Goal: Contribute content: Add original content to the website for others to see

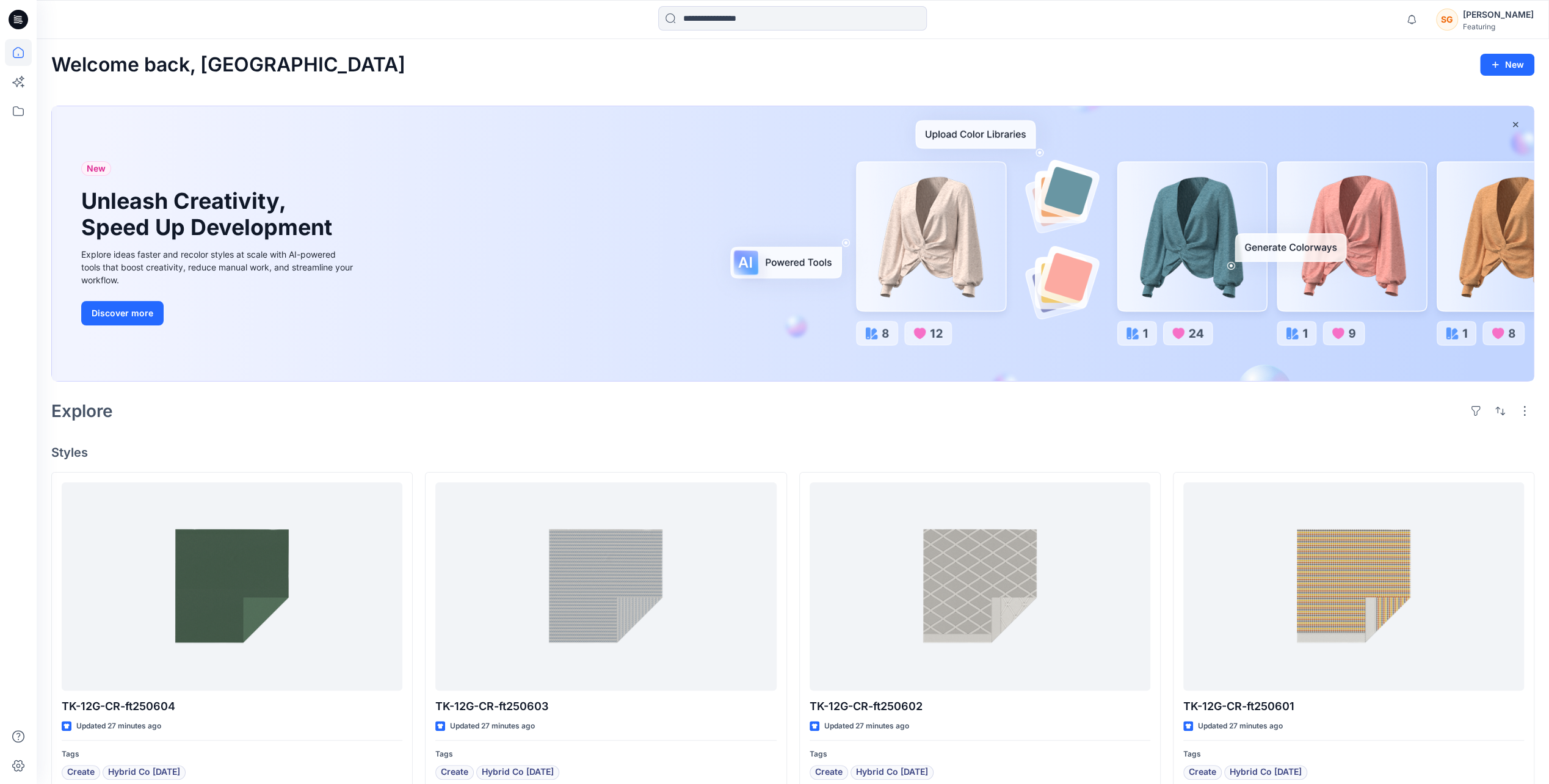
scroll to position [122, 0]
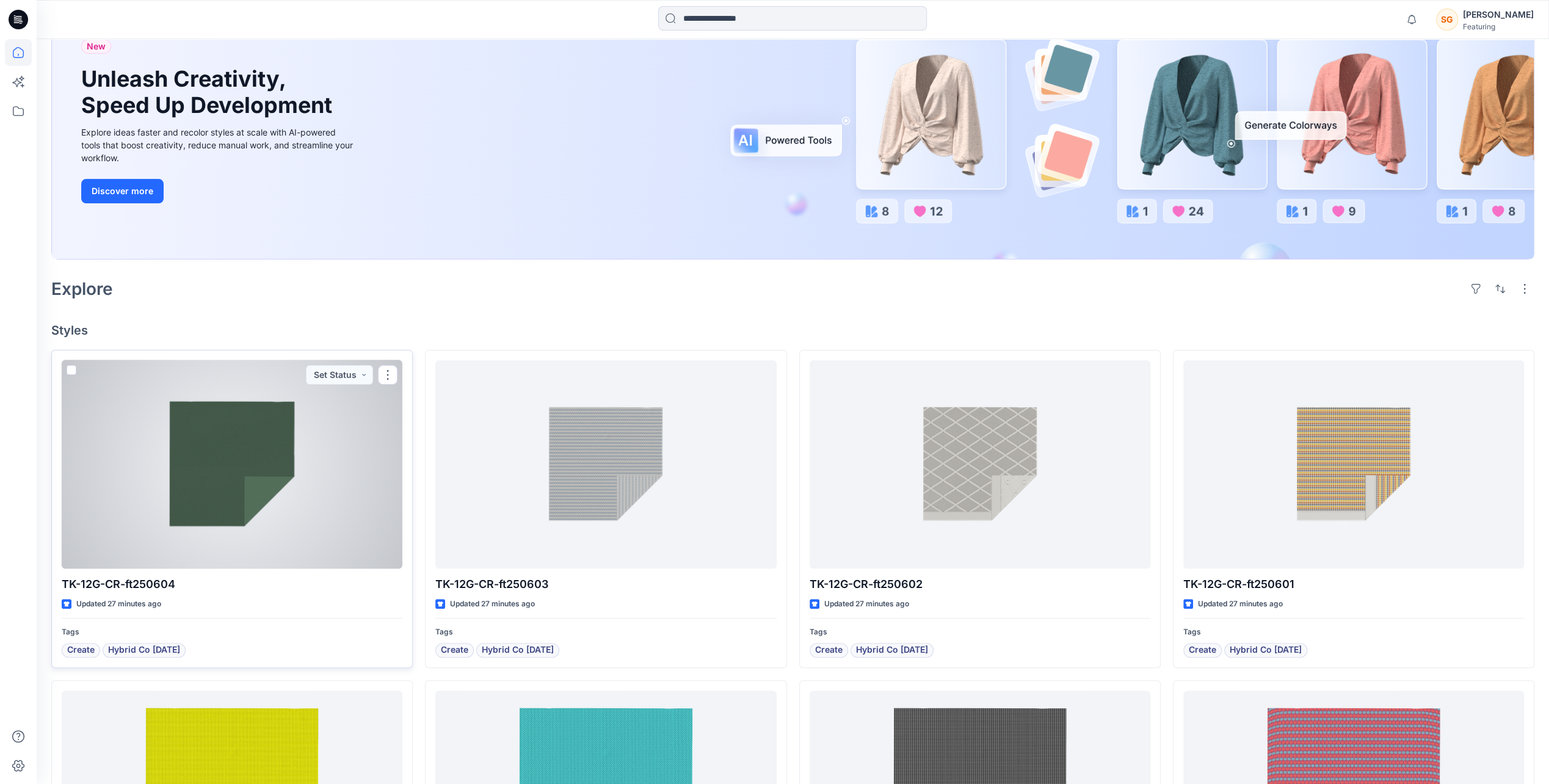
click at [284, 443] on div at bounding box center [231, 464] width 341 height 208
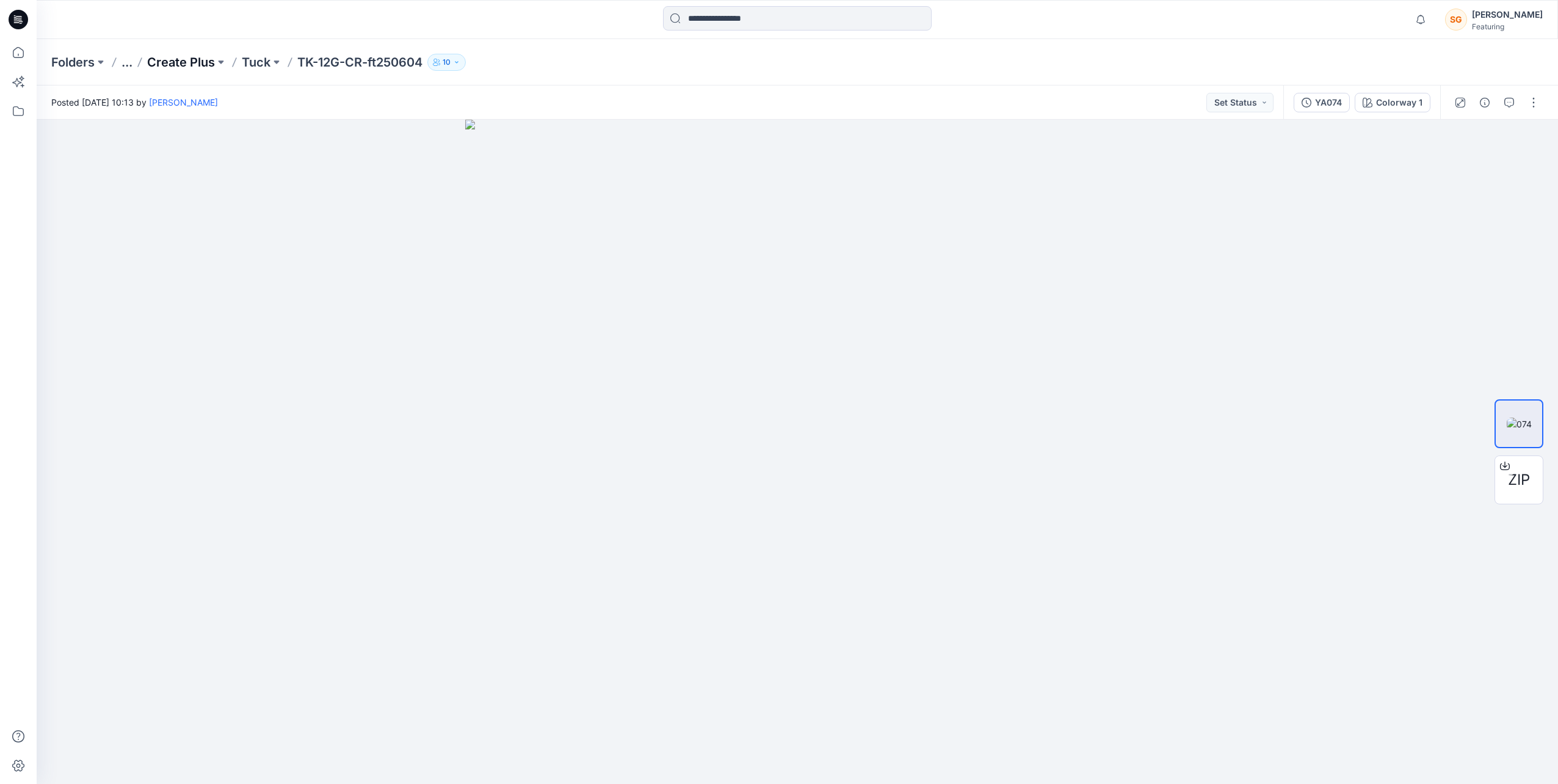
click at [195, 62] on p "Create Plus" at bounding box center [181, 62] width 67 height 18
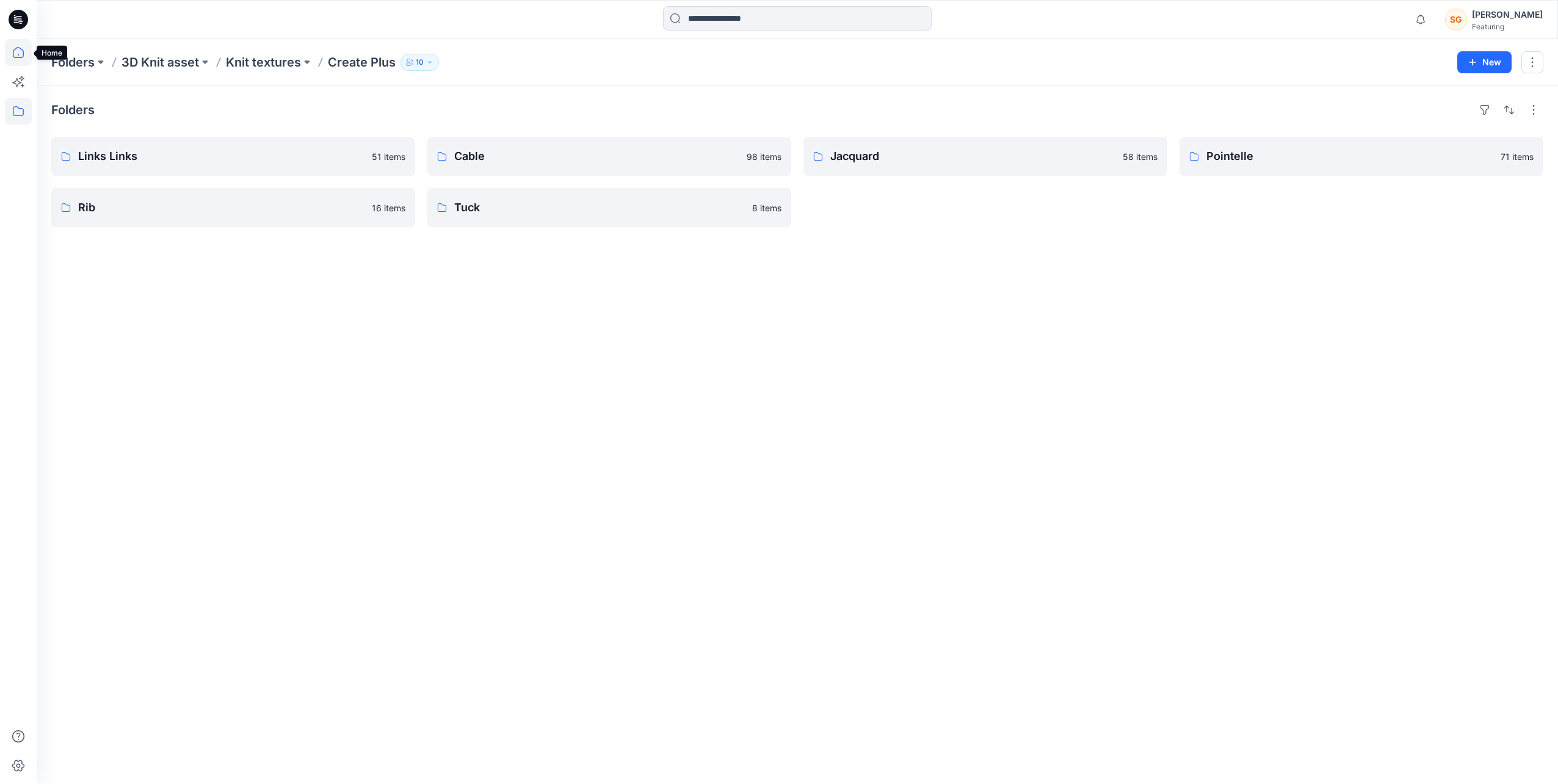
click at [18, 57] on icon at bounding box center [19, 53] width 27 height 27
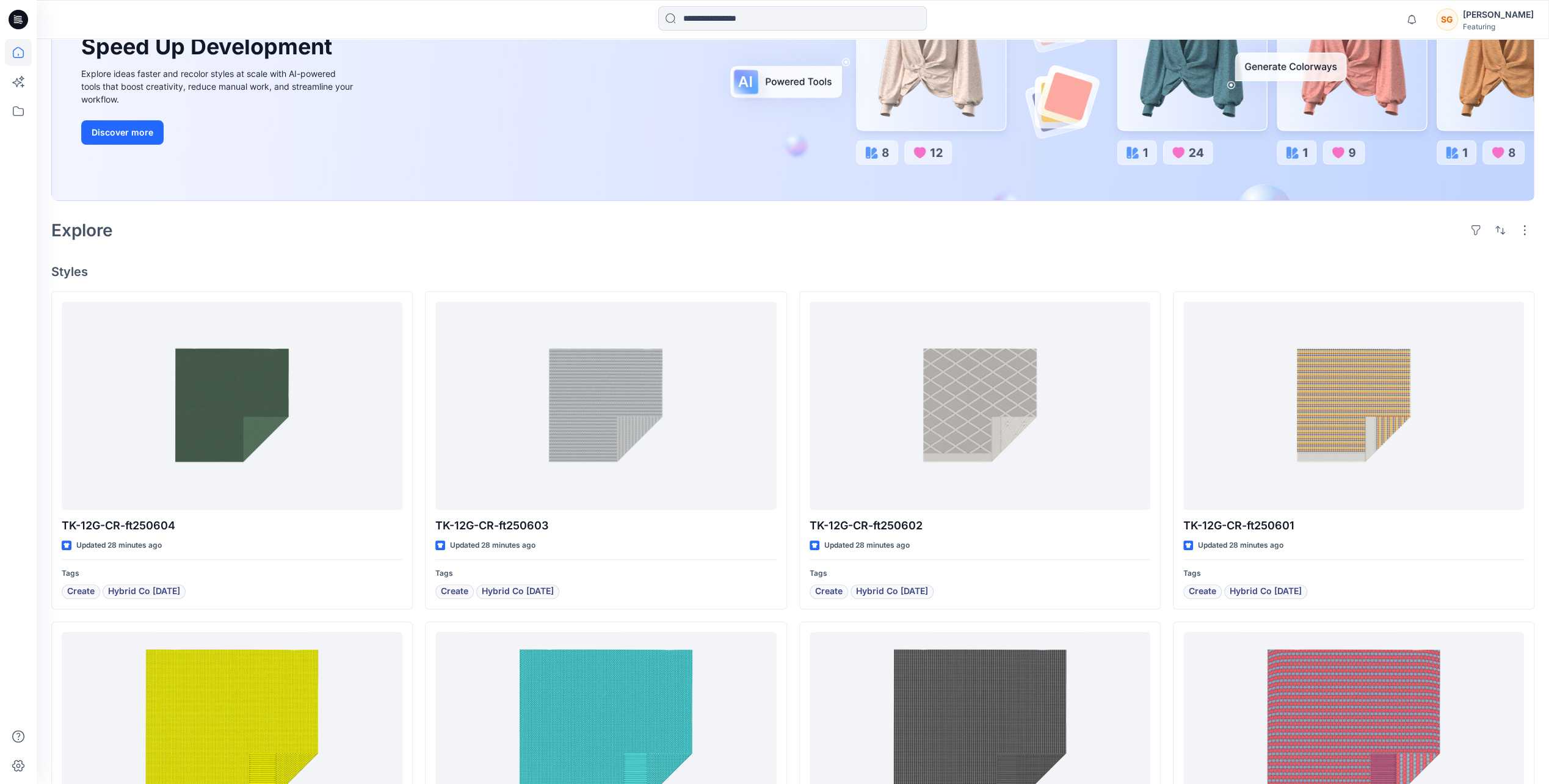
scroll to position [184, 0]
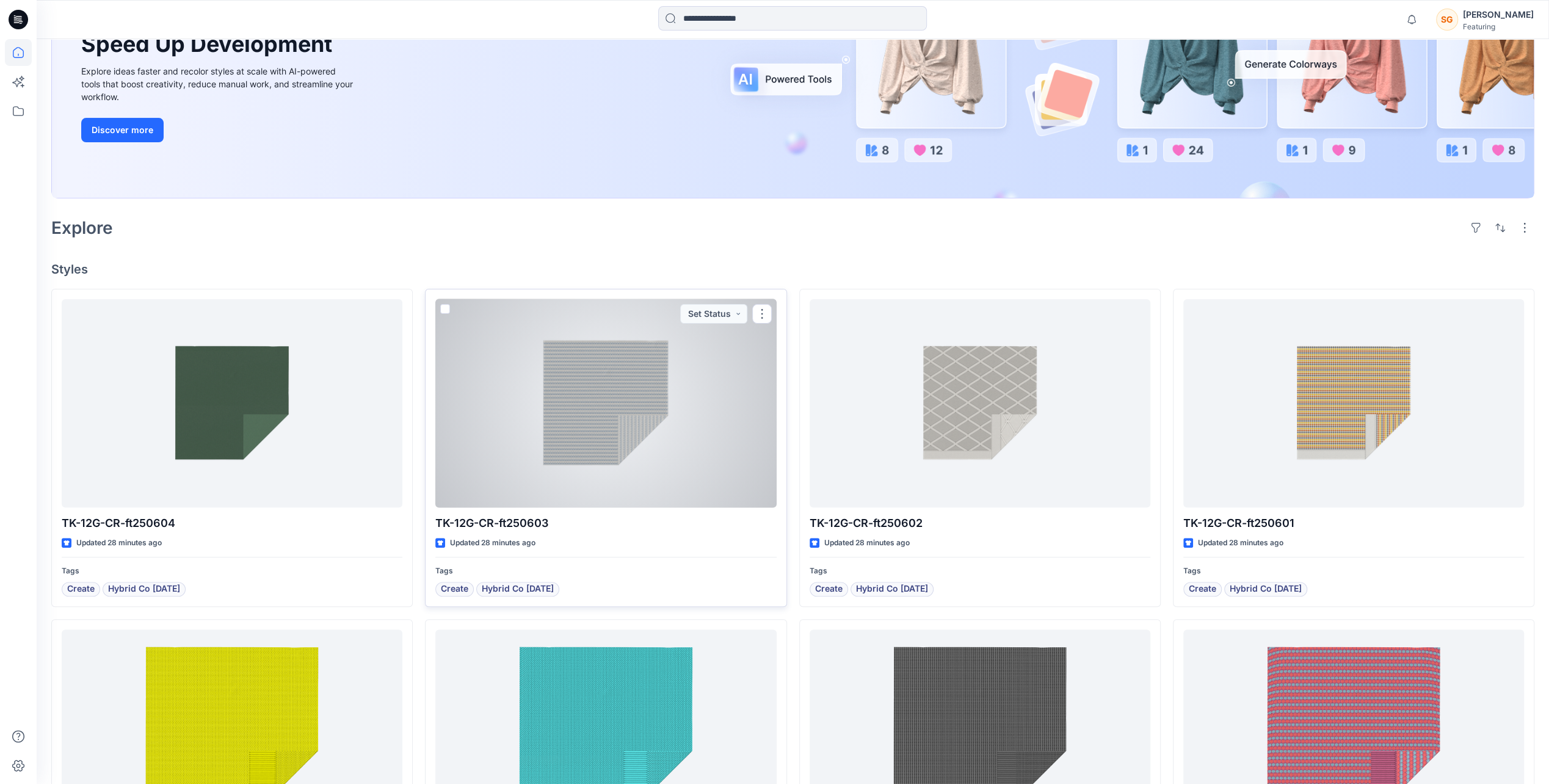
click at [502, 443] on div at bounding box center [606, 402] width 341 height 208
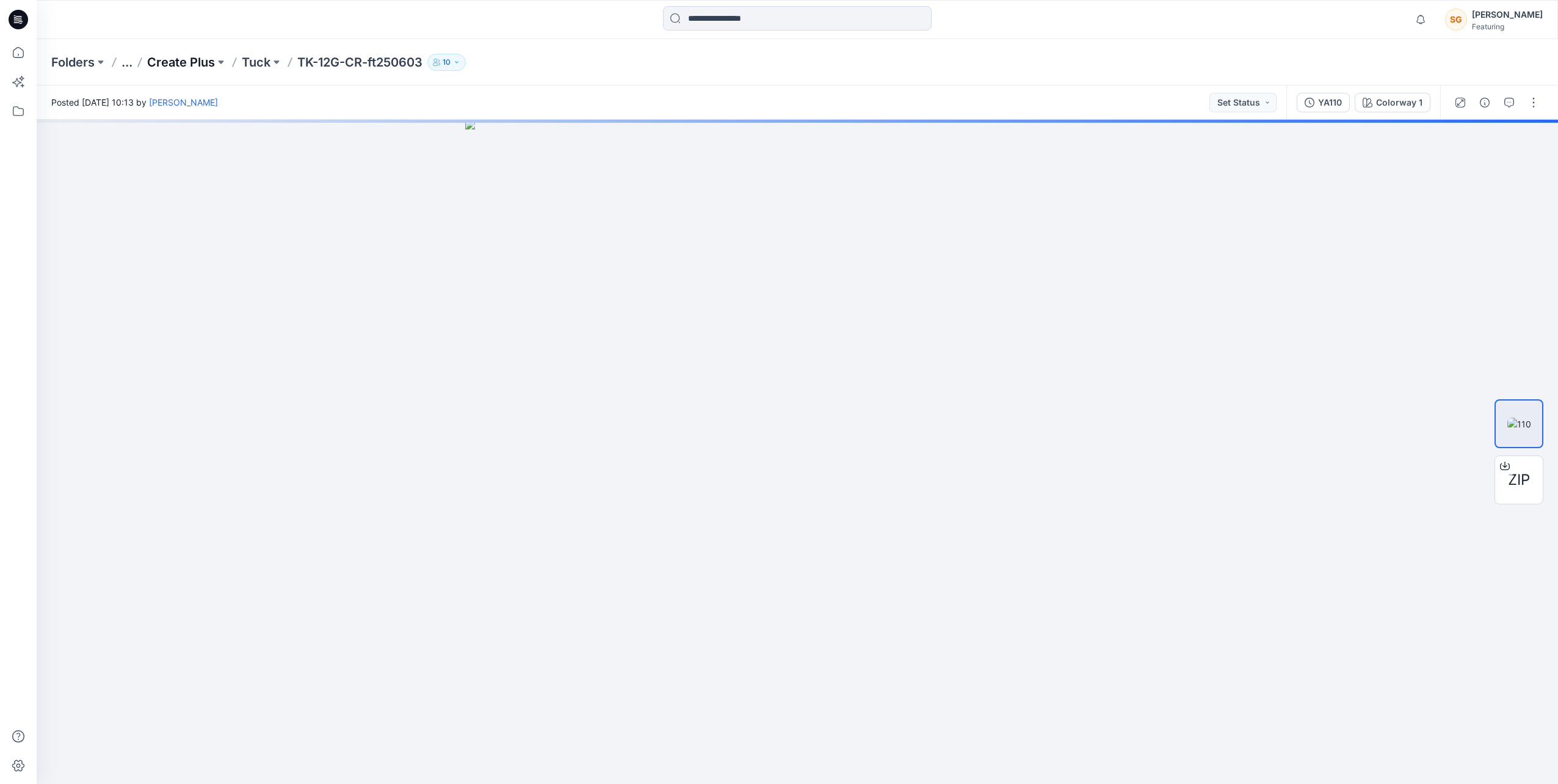
click at [189, 60] on p "Create Plus" at bounding box center [181, 62] width 67 height 18
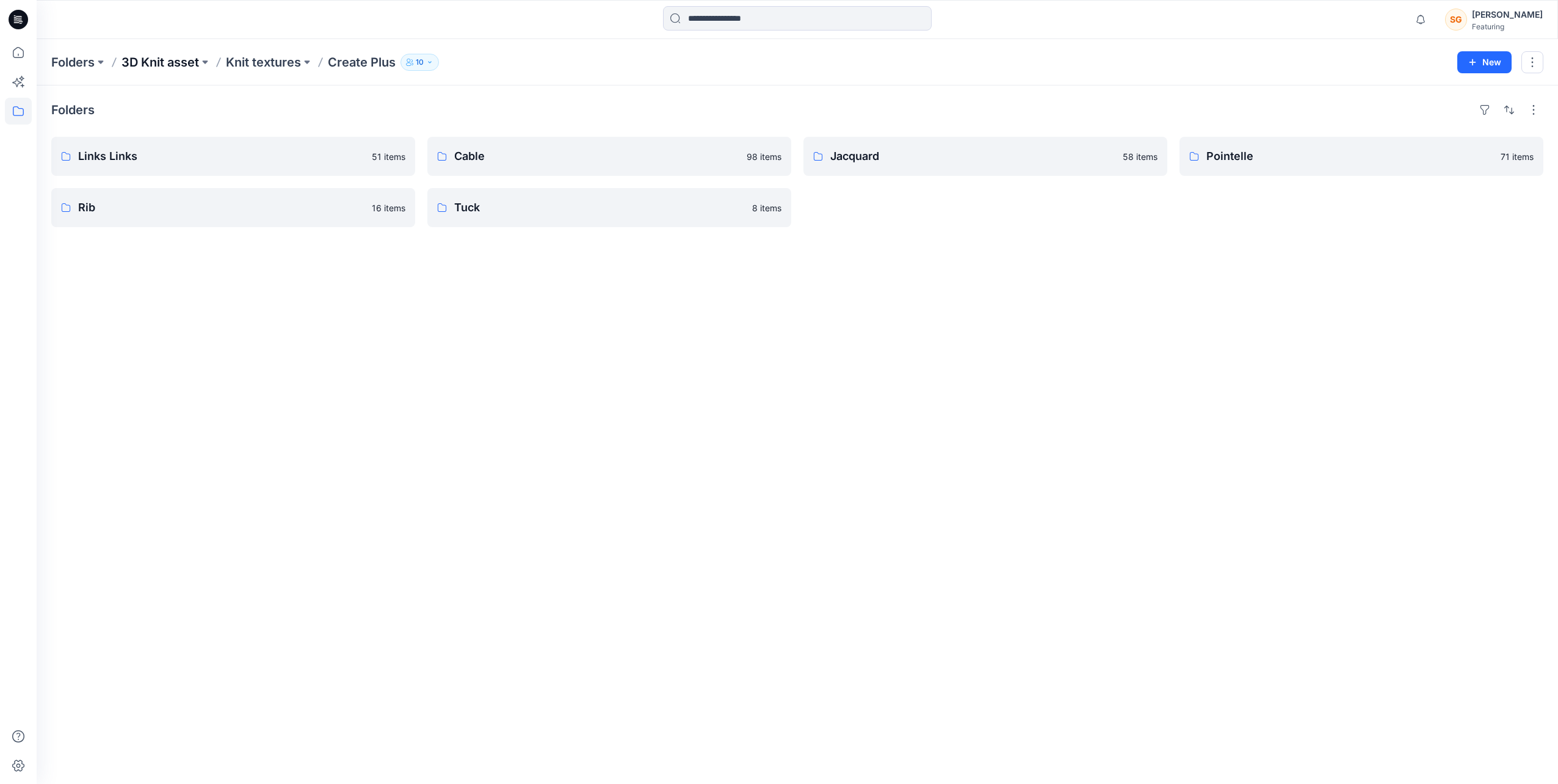
click at [155, 65] on p "3D Knit asset" at bounding box center [159, 62] width 77 height 18
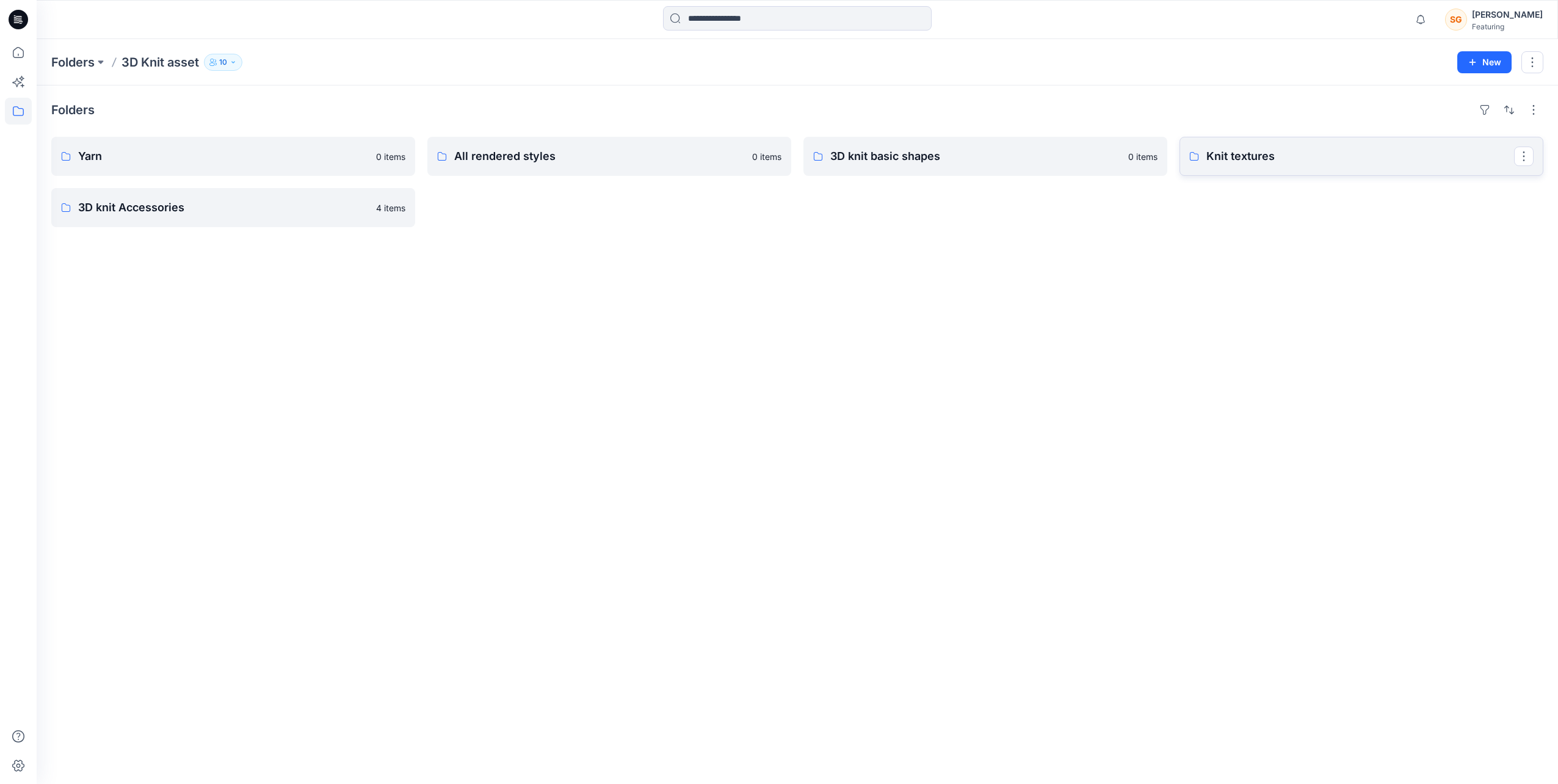
click at [1245, 149] on p "Knit textures" at bounding box center [1360, 156] width 308 height 18
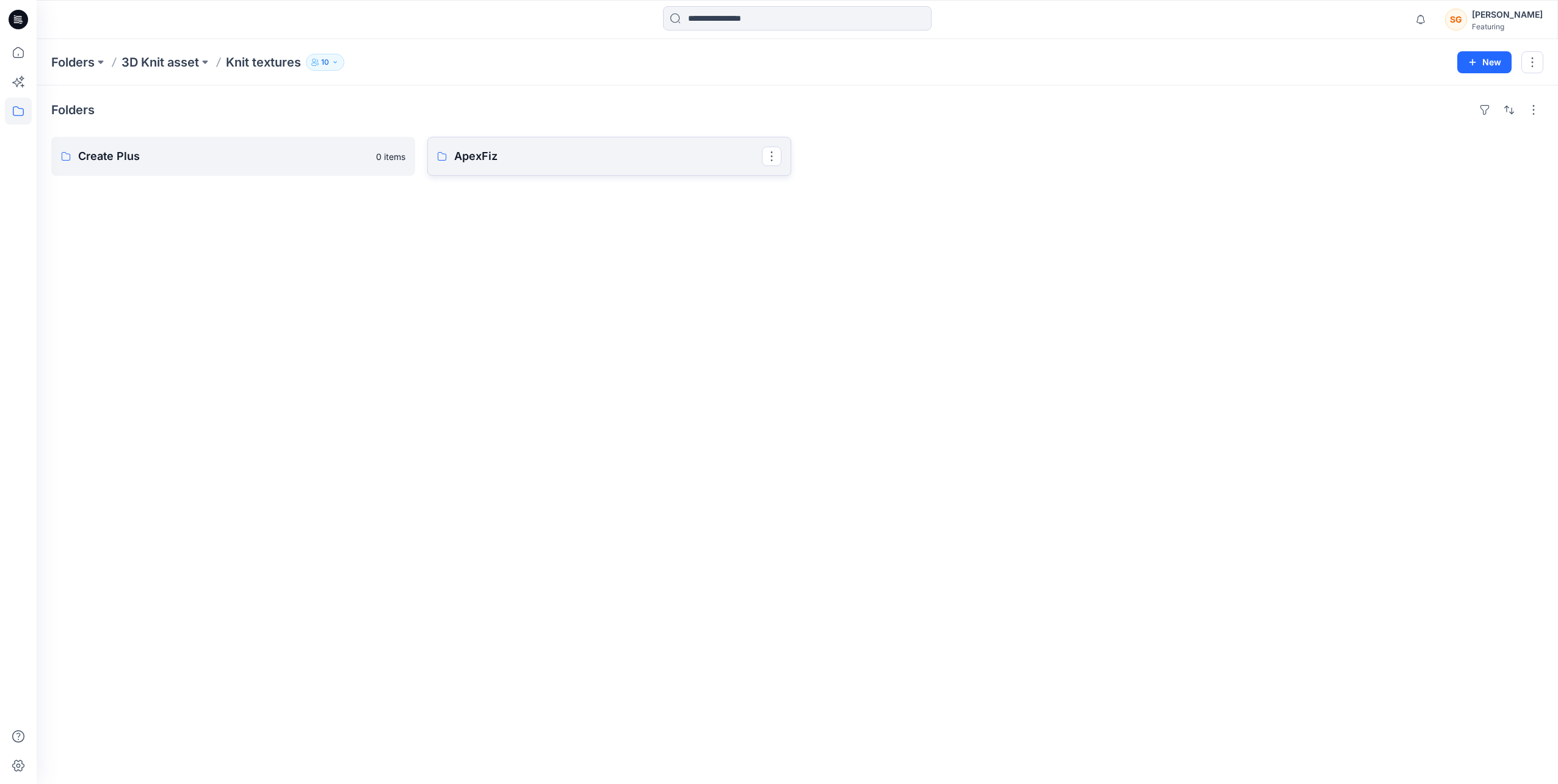
click at [521, 157] on p "ApexFiz" at bounding box center [608, 156] width 308 height 18
click at [270, 152] on p "5-7GG" at bounding box center [232, 156] width 308 height 18
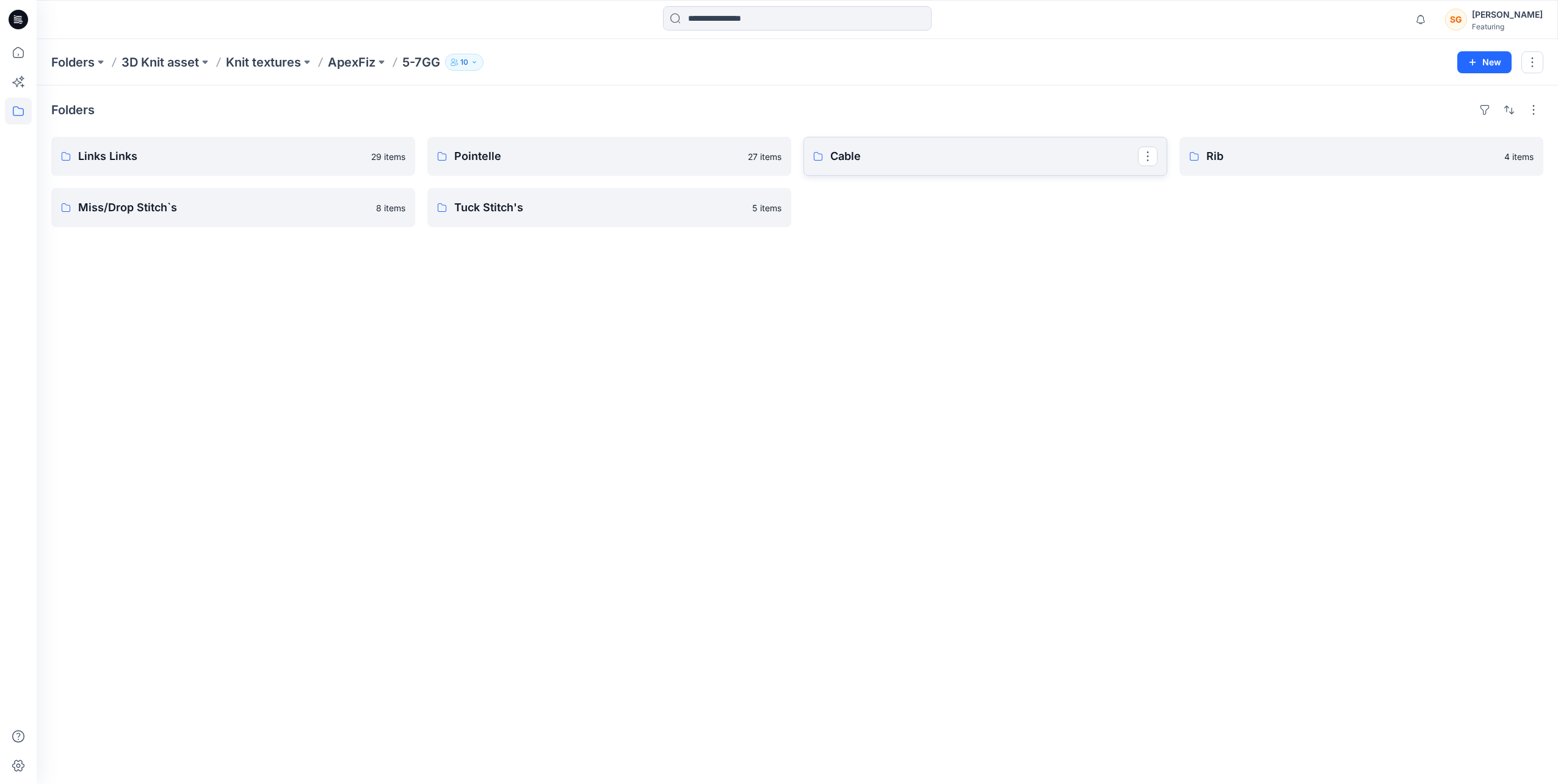
click at [885, 147] on p "Cable" at bounding box center [984, 156] width 308 height 18
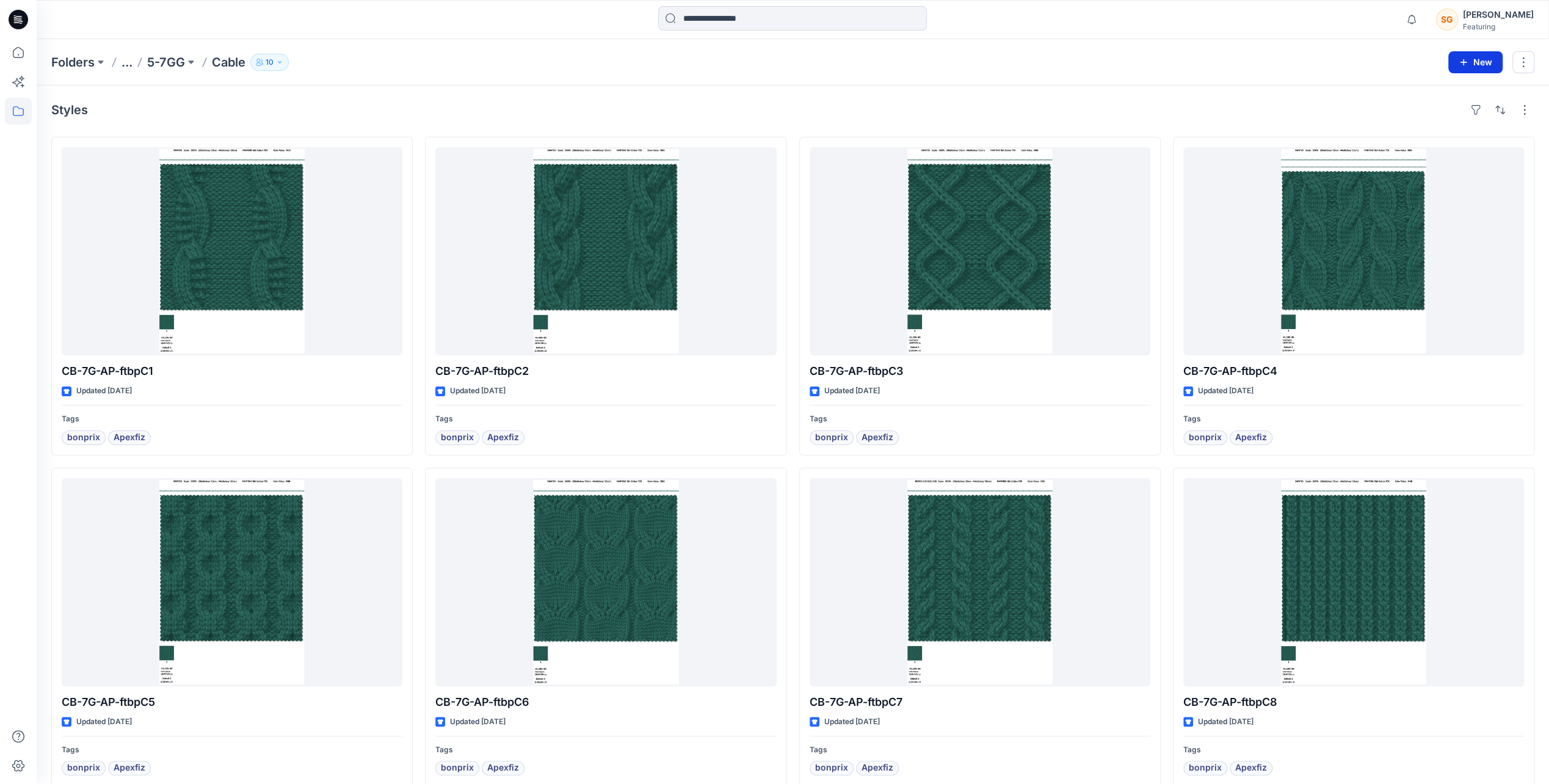
click at [1476, 62] on button "New" at bounding box center [1476, 62] width 55 height 22
click at [1455, 99] on p "New Style" at bounding box center [1438, 92] width 41 height 15
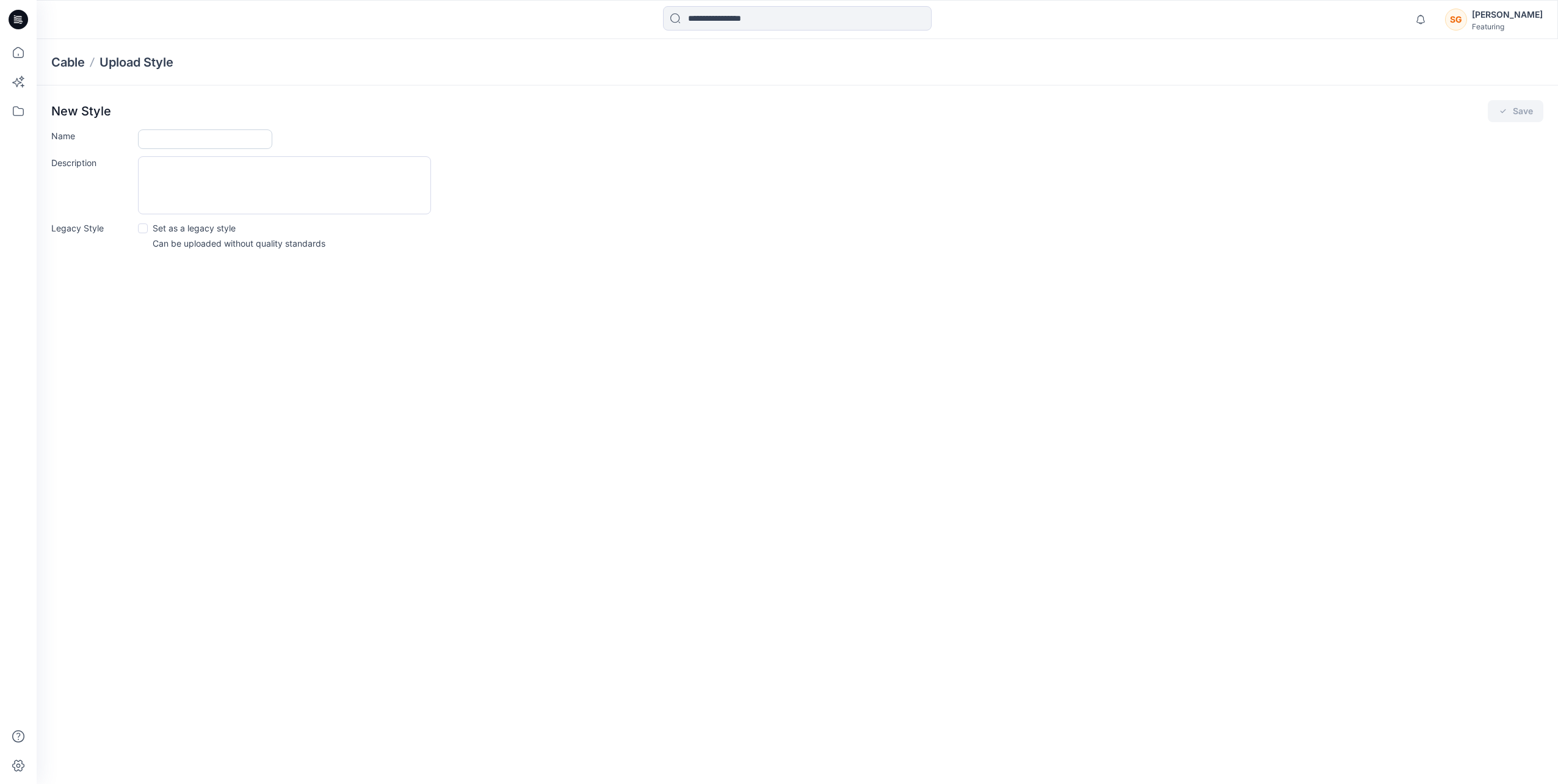
click at [181, 144] on input "Name" at bounding box center [205, 140] width 135 height 20
click at [1163, 371] on div "Cable Upload Style New Style Save Name Description Legacy Style Set as a legacy…" at bounding box center [798, 411] width 1522 height 745
click at [187, 143] on input "Name" at bounding box center [205, 140] width 135 height 20
click at [230, 141] on input "Name" at bounding box center [205, 140] width 135 height 20
type input "**"
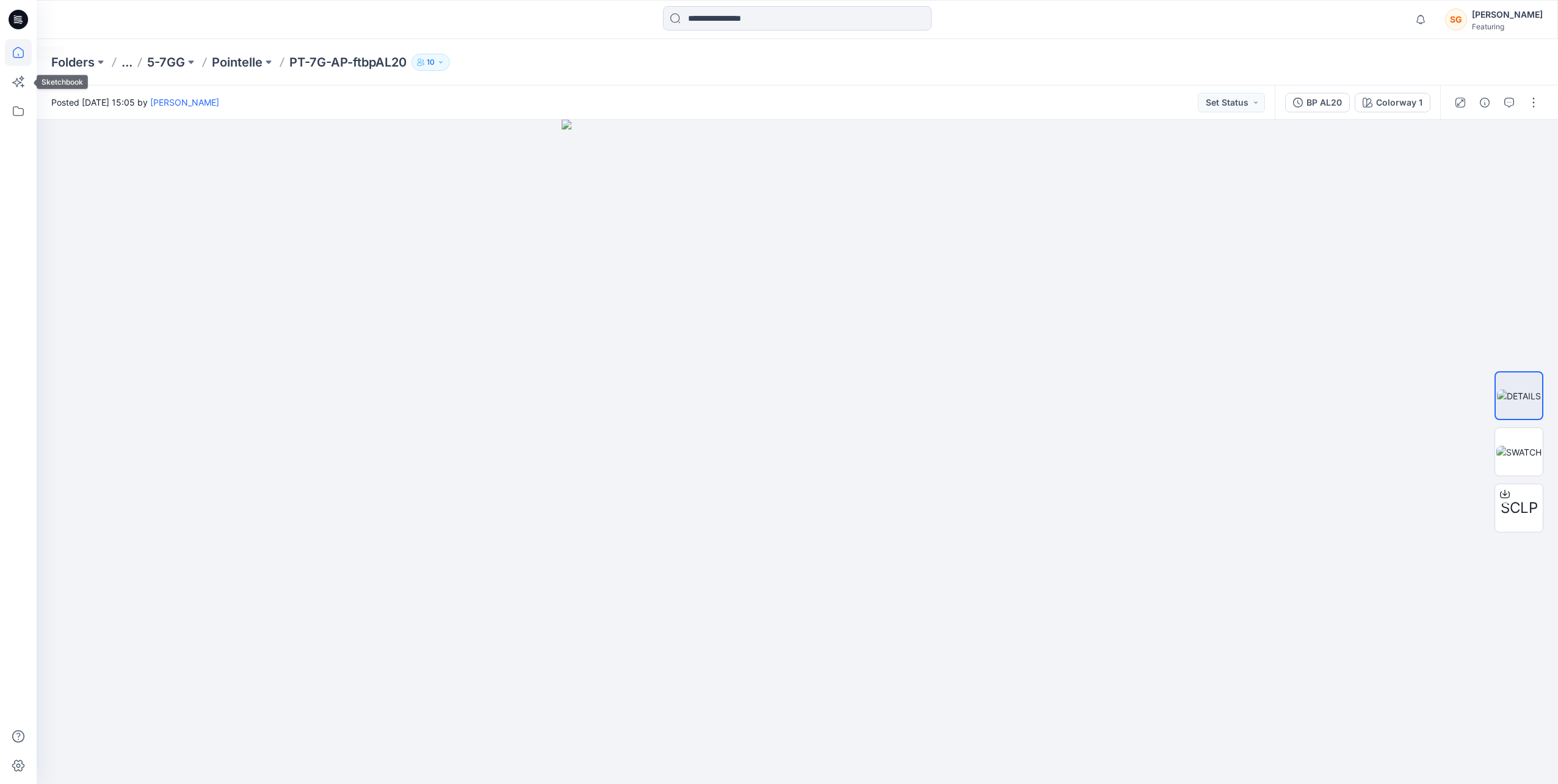
click at [22, 59] on icon at bounding box center [19, 53] width 27 height 27
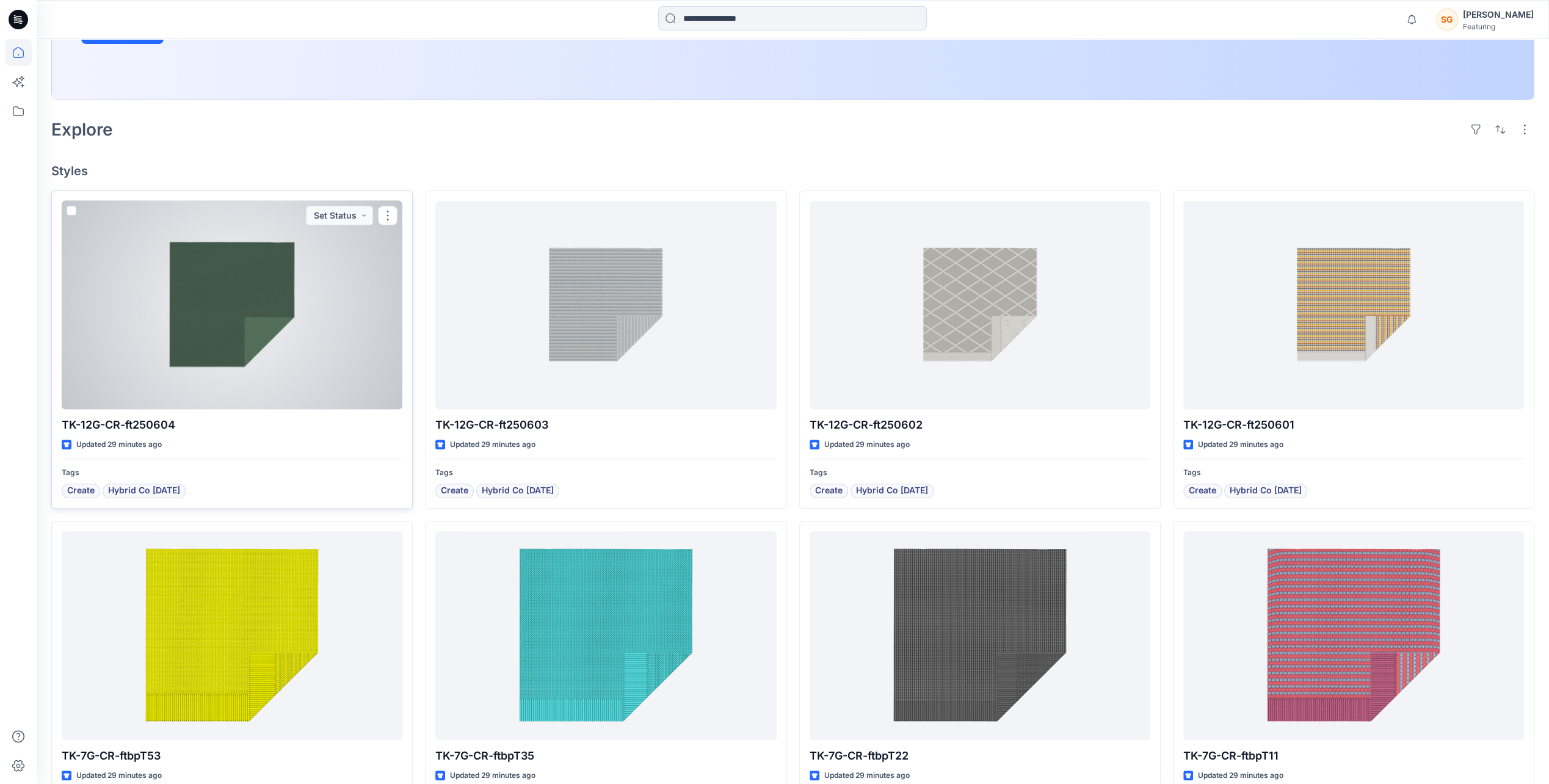
scroll to position [306, 0]
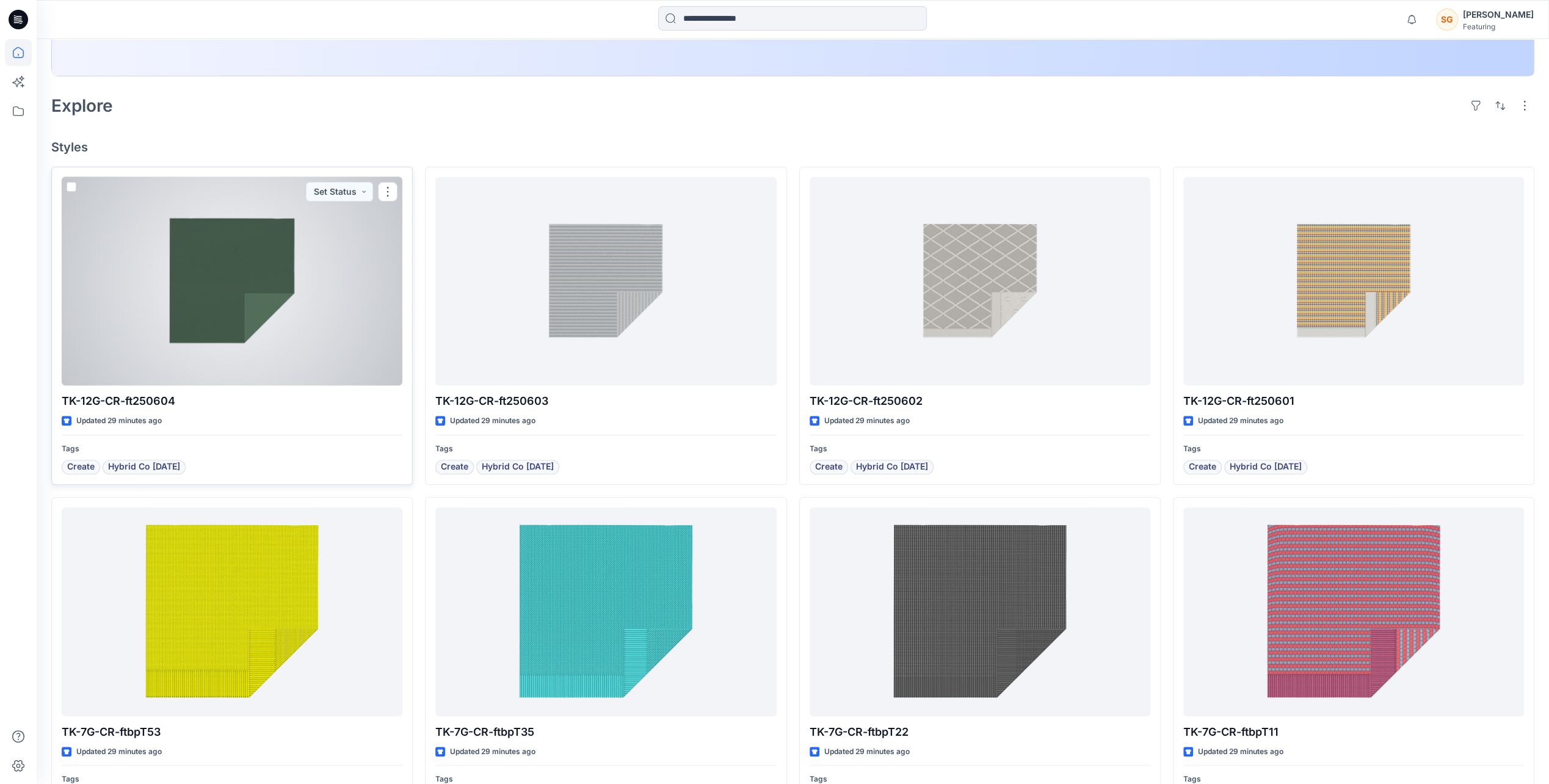
click at [209, 312] on div at bounding box center [231, 280] width 341 height 208
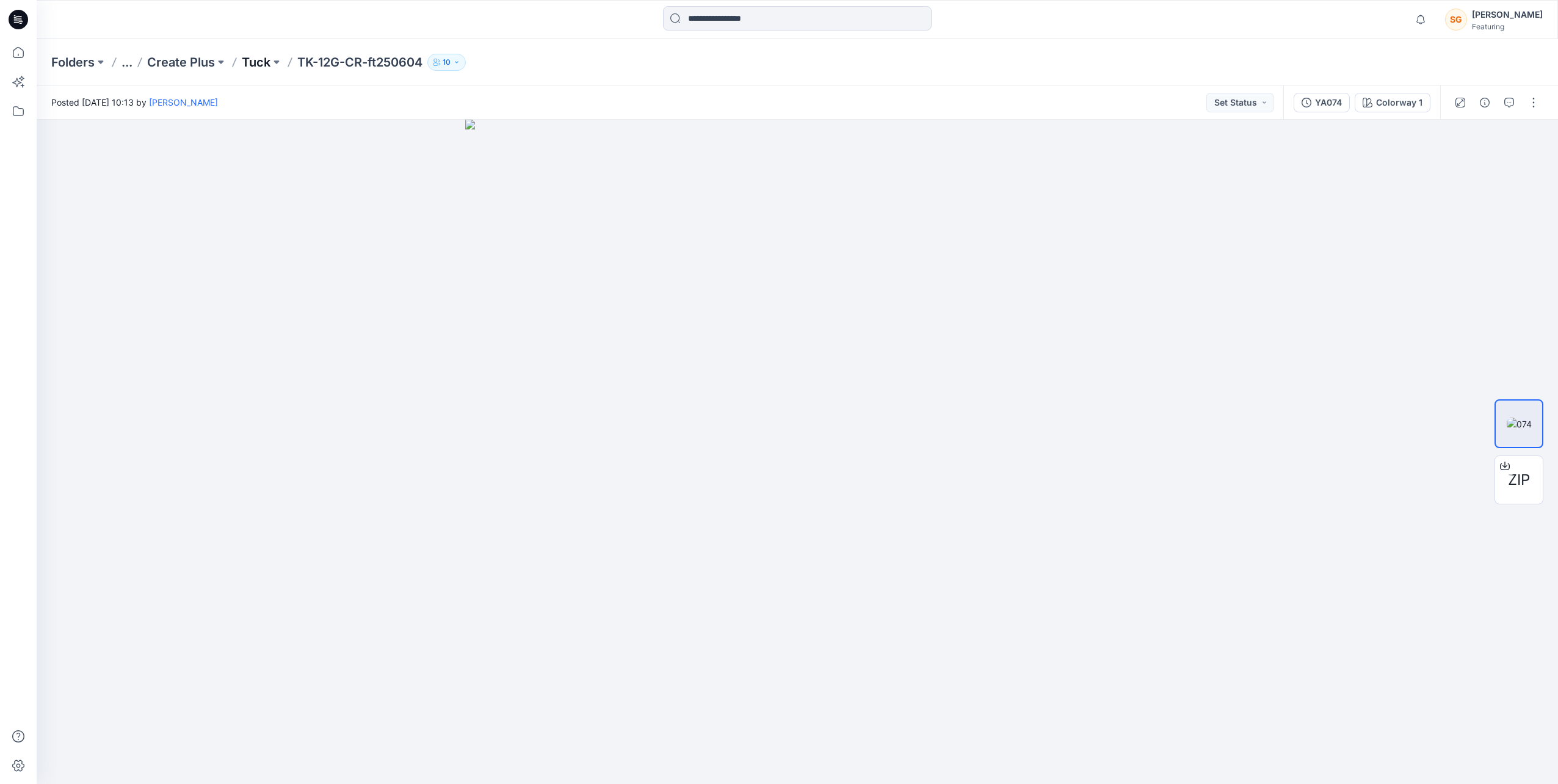
click at [258, 63] on p "Tuck" at bounding box center [256, 62] width 28 height 18
